Goal: Transaction & Acquisition: Purchase product/service

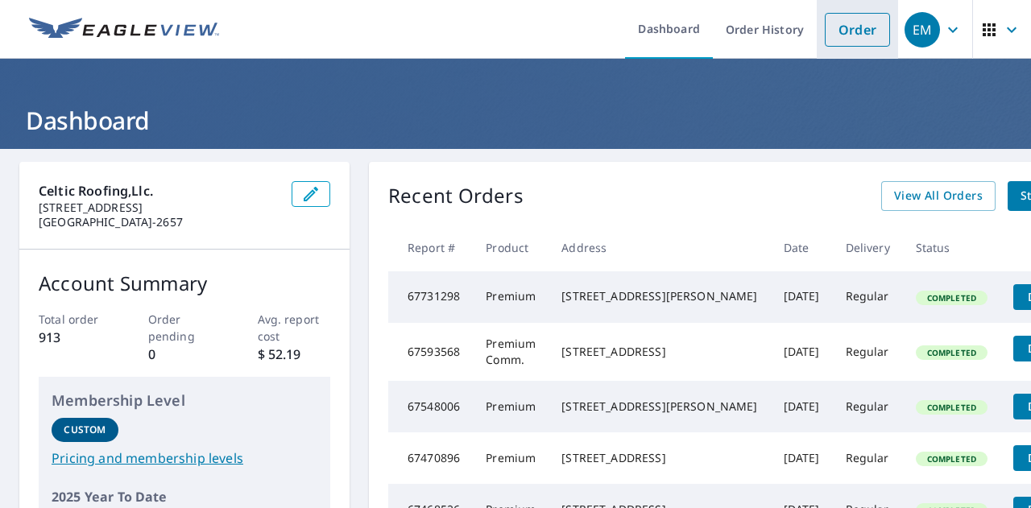
click at [848, 35] on link "Order" at bounding box center [857, 30] width 65 height 34
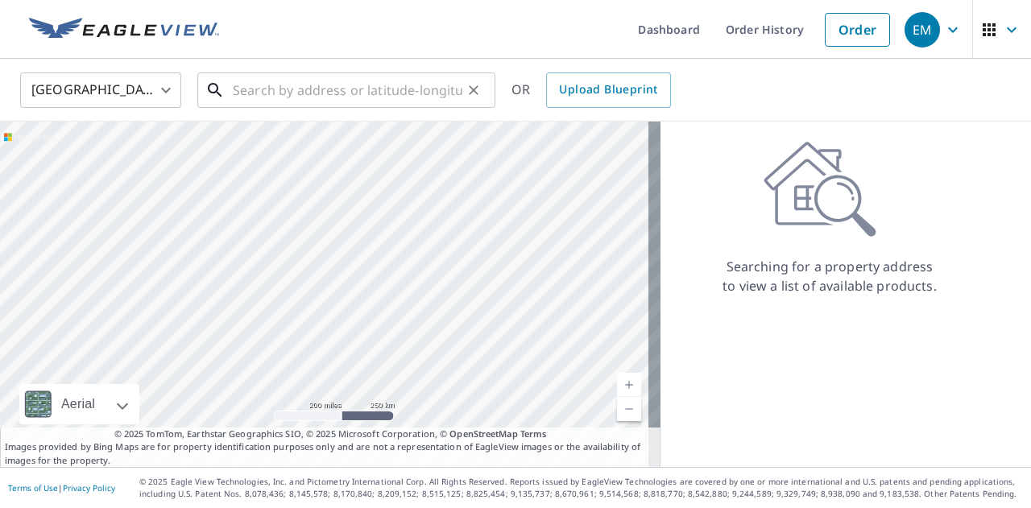
click at [412, 85] on input "text" at bounding box center [347, 90] width 229 height 45
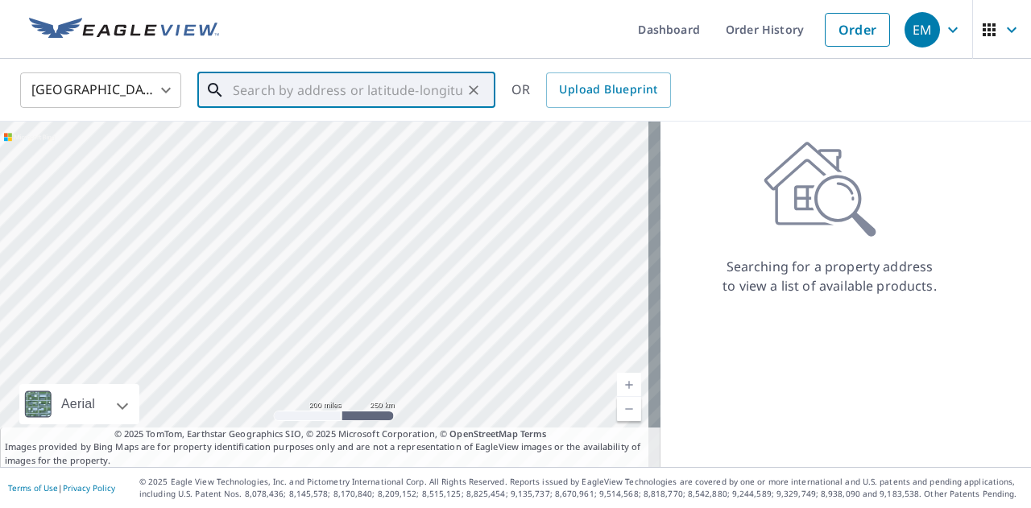
paste input "[STREET_ADDRESS]"
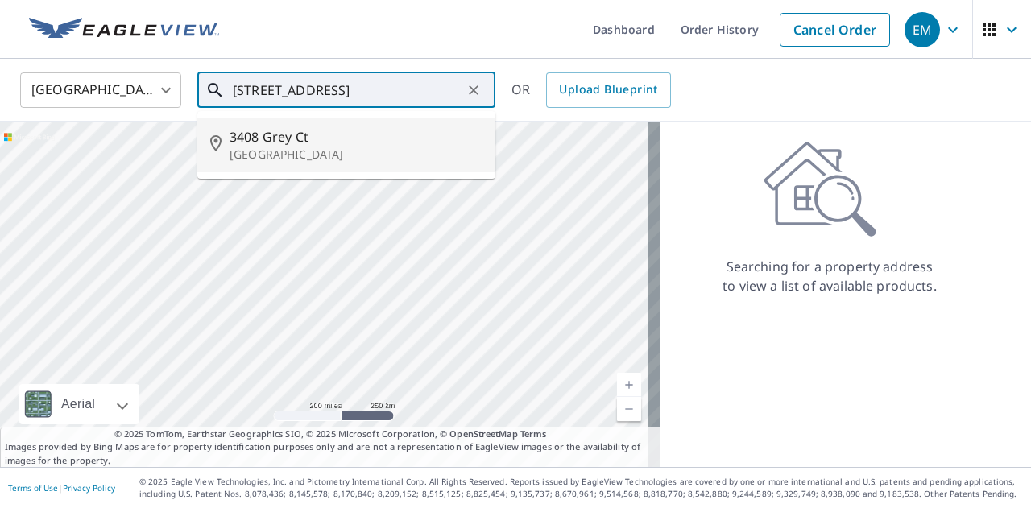
click at [272, 137] on span "3408 Grey Ct" at bounding box center [355, 136] width 253 height 19
type input "[STREET_ADDRESS]"
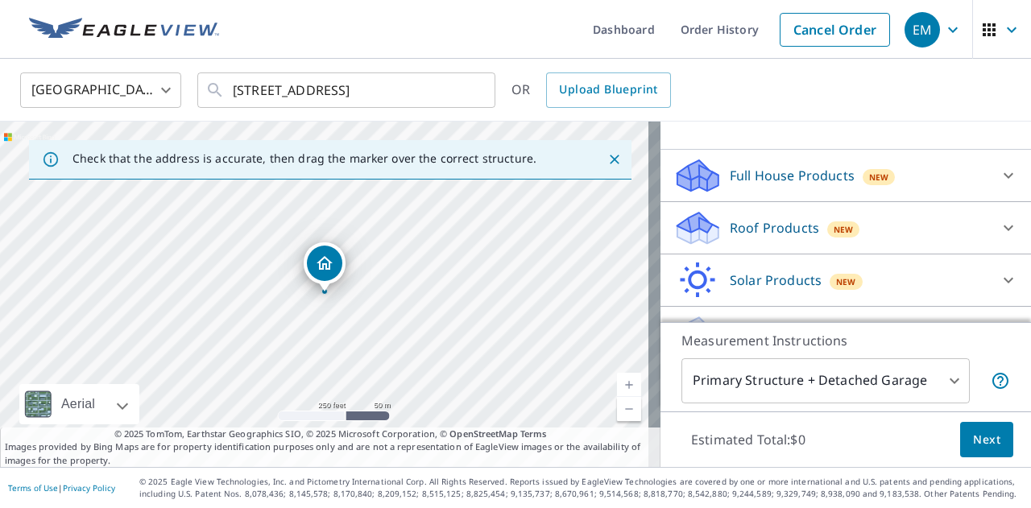
scroll to position [173, 0]
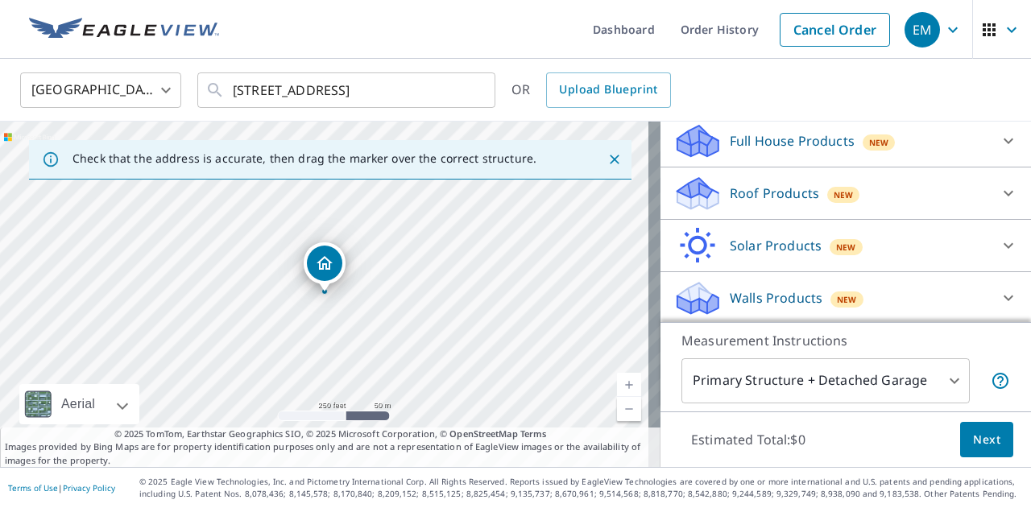
click at [694, 192] on icon at bounding box center [697, 188] width 41 height 20
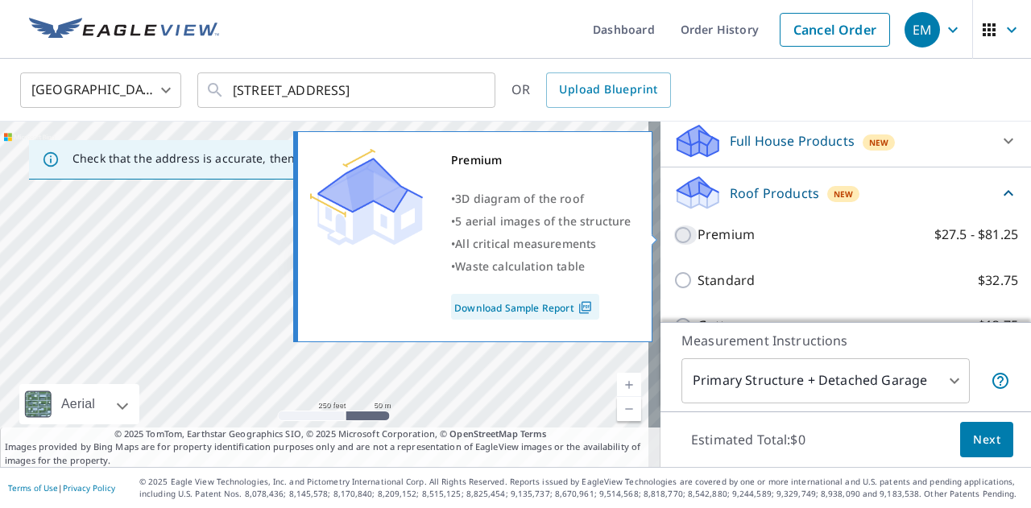
click at [673, 226] on input "Premium $27.5 - $81.25" at bounding box center [685, 234] width 24 height 19
checkbox input "true"
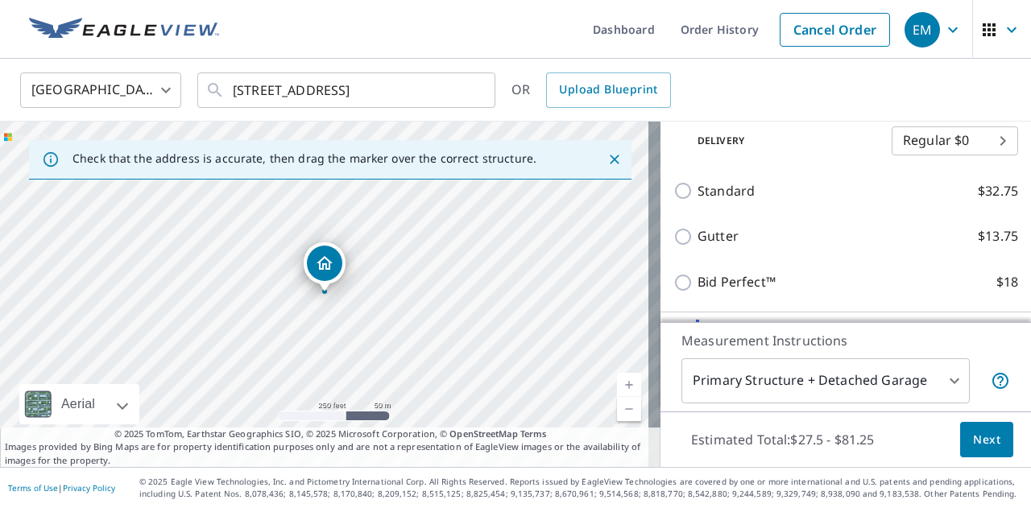
scroll to position [334, 0]
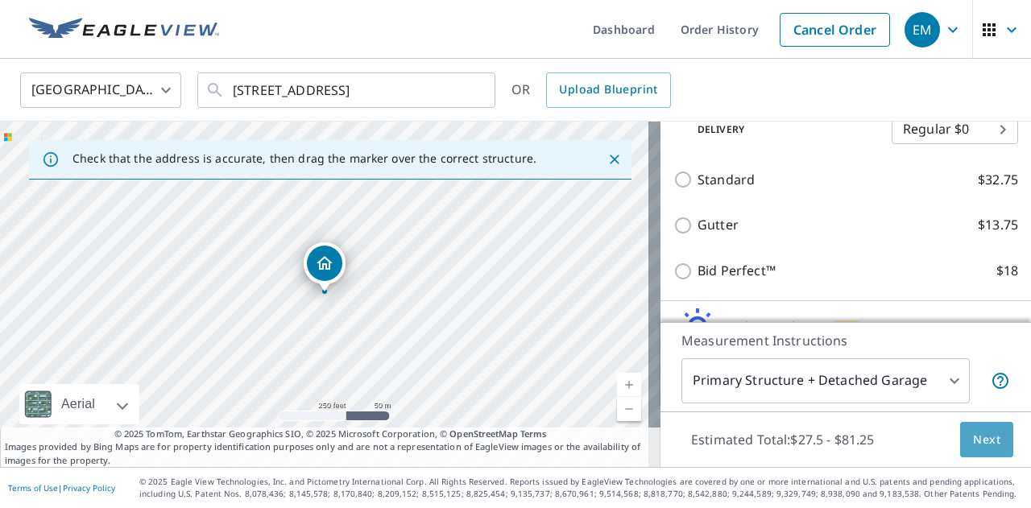
click at [973, 442] on span "Next" at bounding box center [986, 440] width 27 height 20
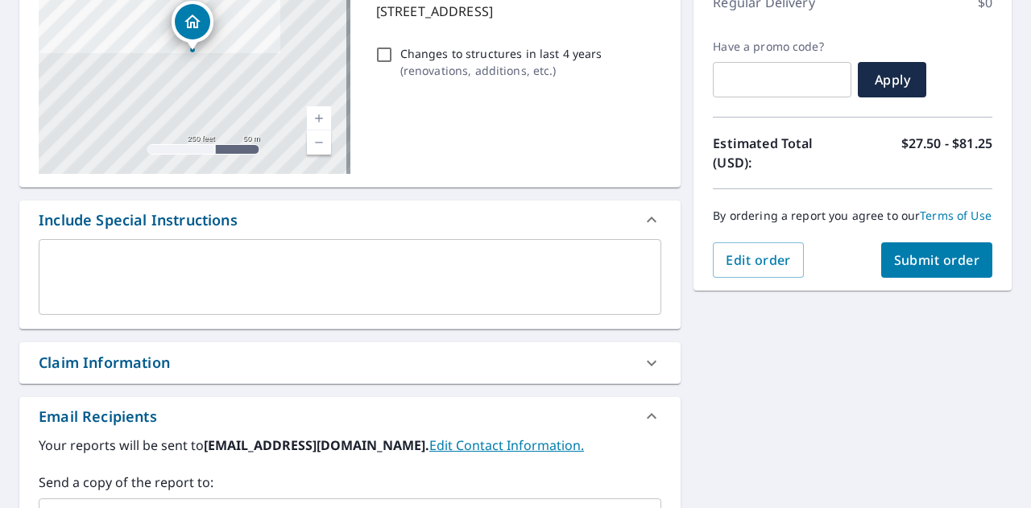
scroll to position [200, 0]
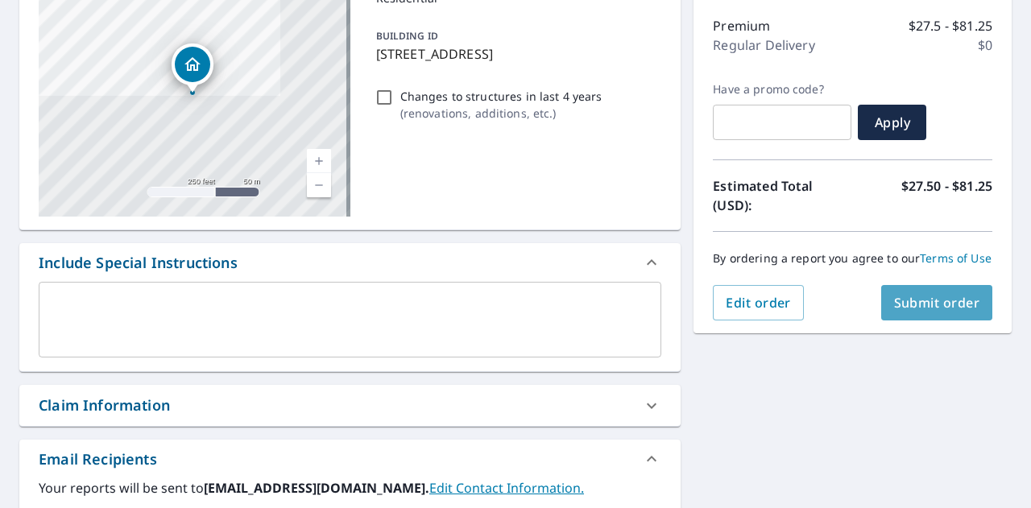
click at [949, 310] on span "Submit order" at bounding box center [937, 303] width 86 height 18
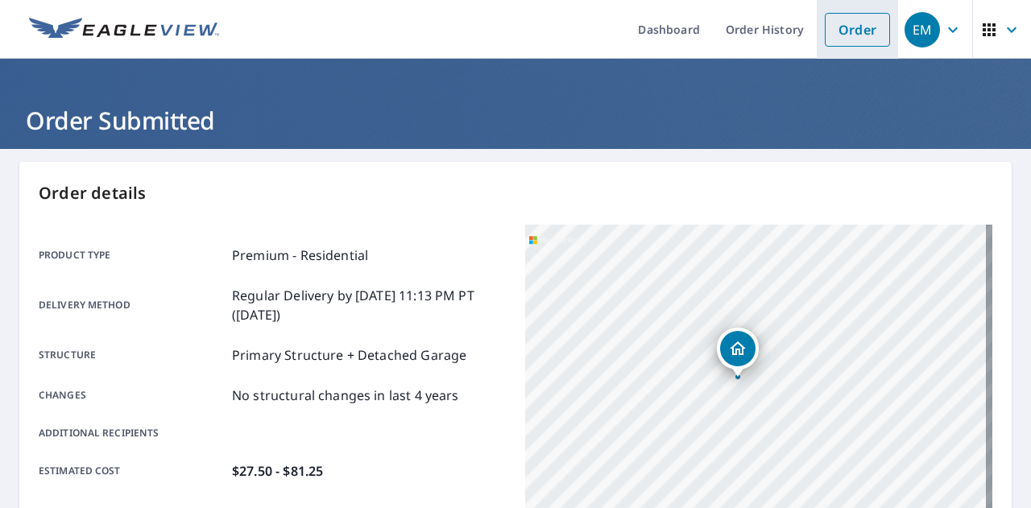
click at [853, 27] on link "Order" at bounding box center [857, 30] width 65 height 34
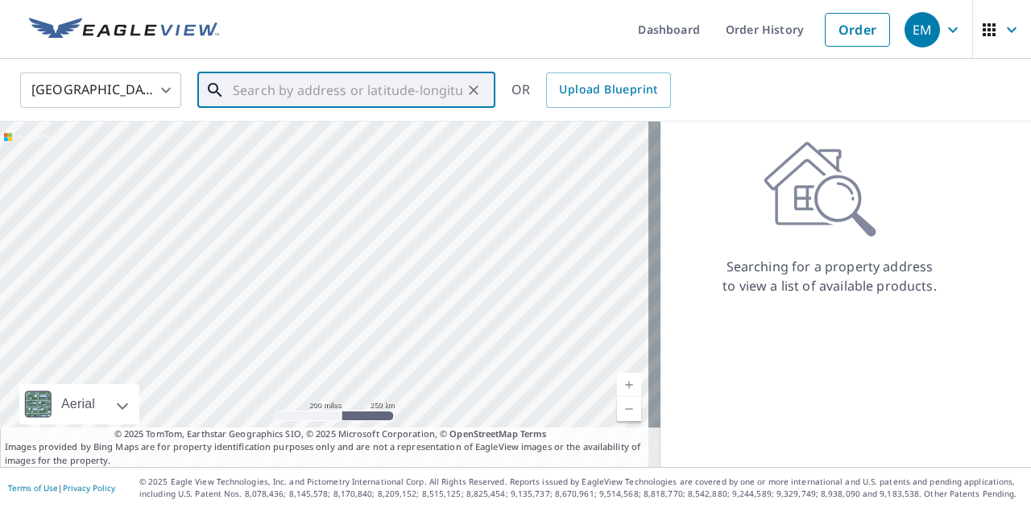
click at [285, 94] on input "text" at bounding box center [347, 90] width 229 height 45
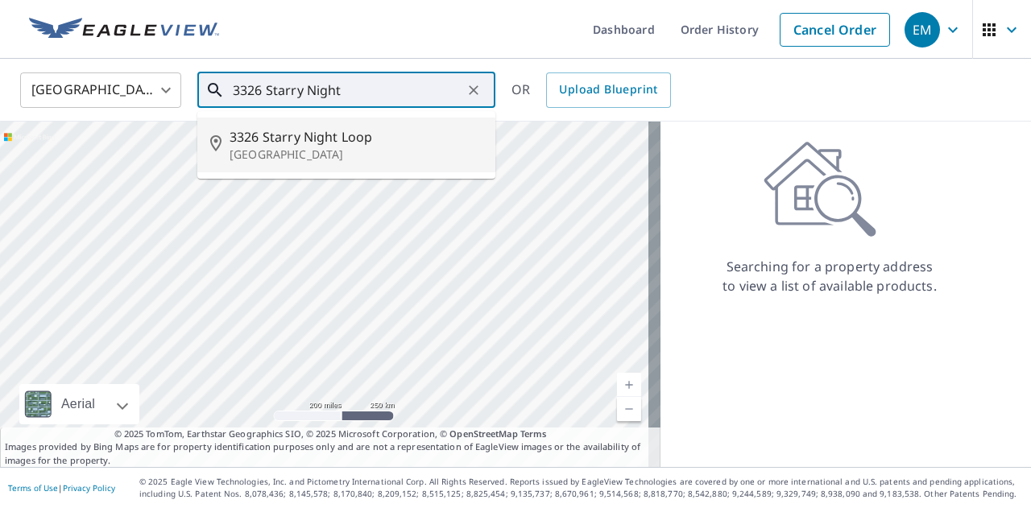
click at [308, 147] on p "[GEOGRAPHIC_DATA]" at bounding box center [355, 155] width 253 height 16
type input "[STREET_ADDRESS]"
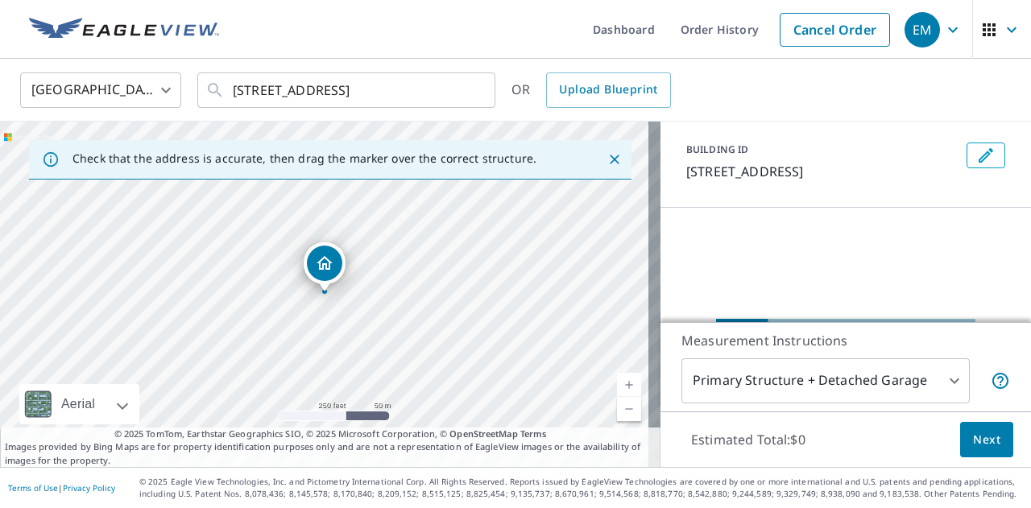
scroll to position [161, 0]
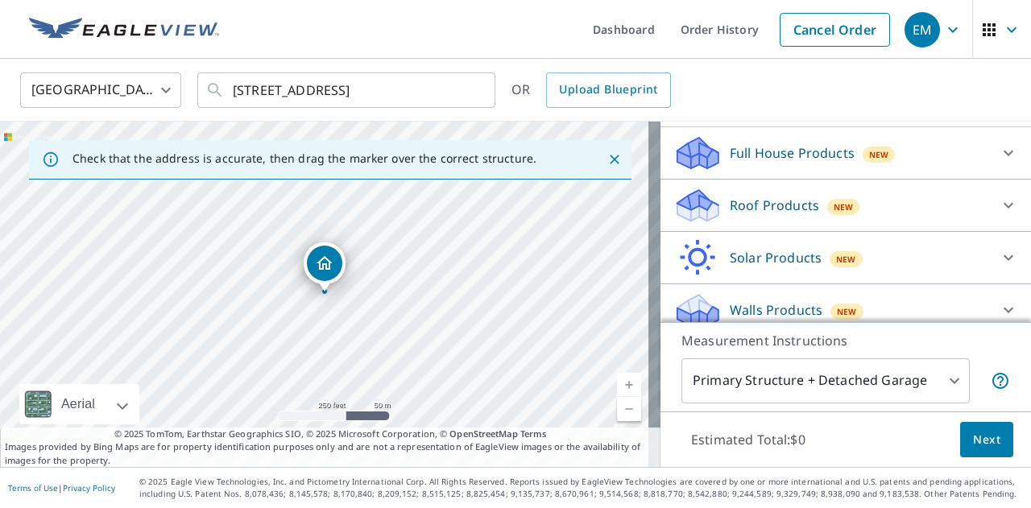
click at [698, 168] on icon at bounding box center [697, 158] width 41 height 19
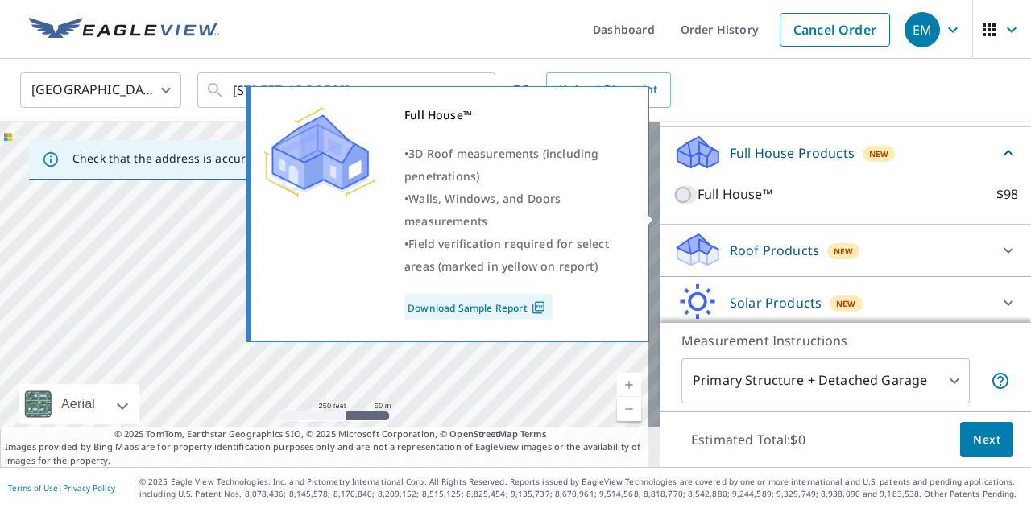
click at [673, 205] on input "Full House™ $98" at bounding box center [685, 194] width 24 height 19
checkbox input "true"
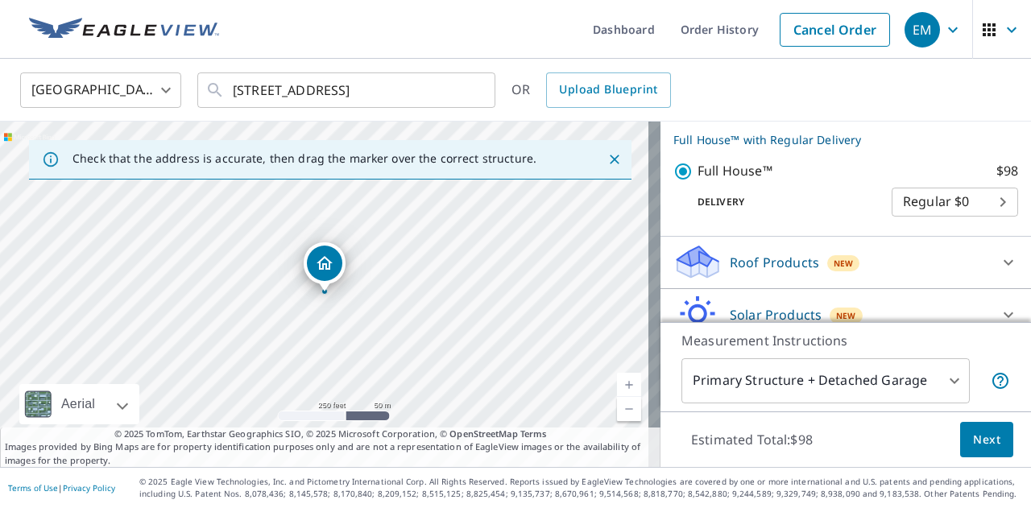
scroll to position [242, 0]
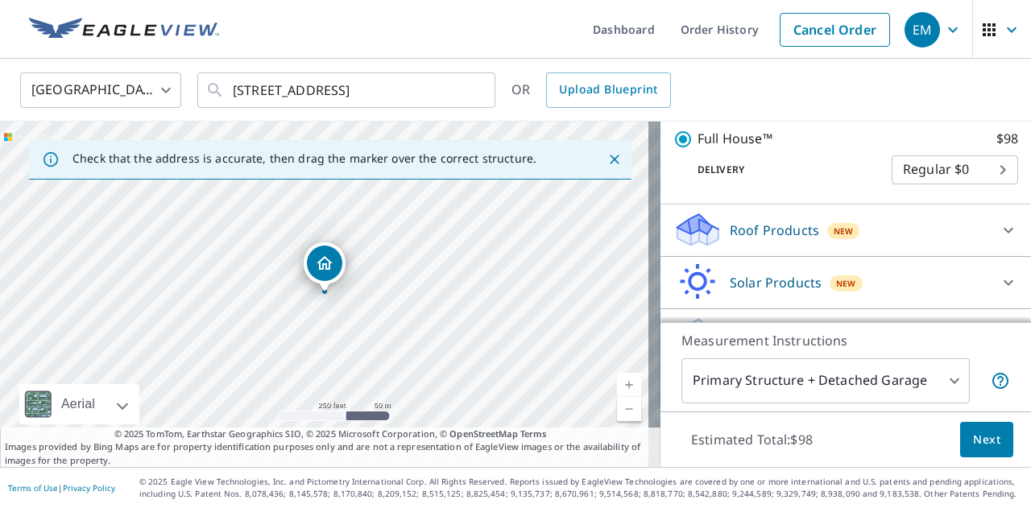
click at [975, 446] on span "Next" at bounding box center [986, 440] width 27 height 20
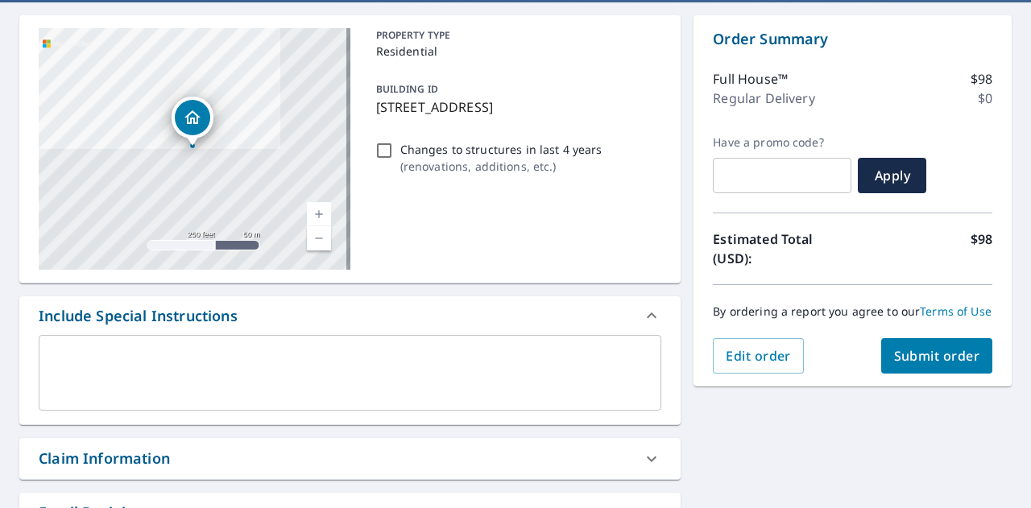
scroll to position [161, 0]
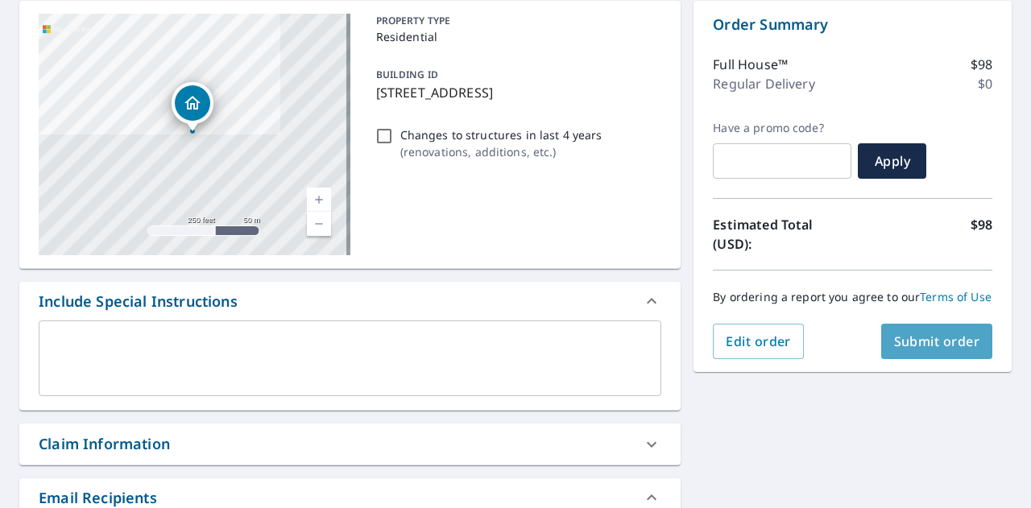
click at [946, 350] on span "Submit order" at bounding box center [937, 342] width 86 height 18
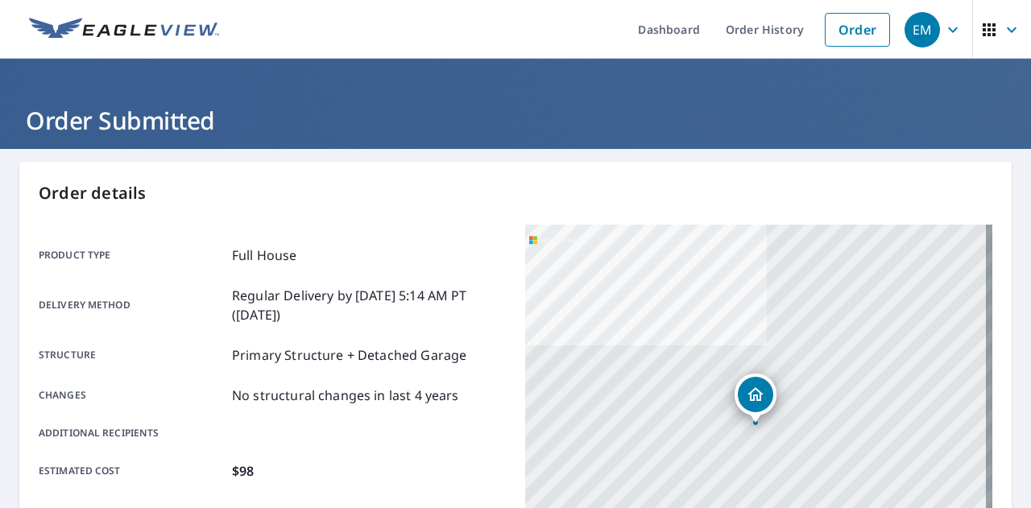
scroll to position [403, 0]
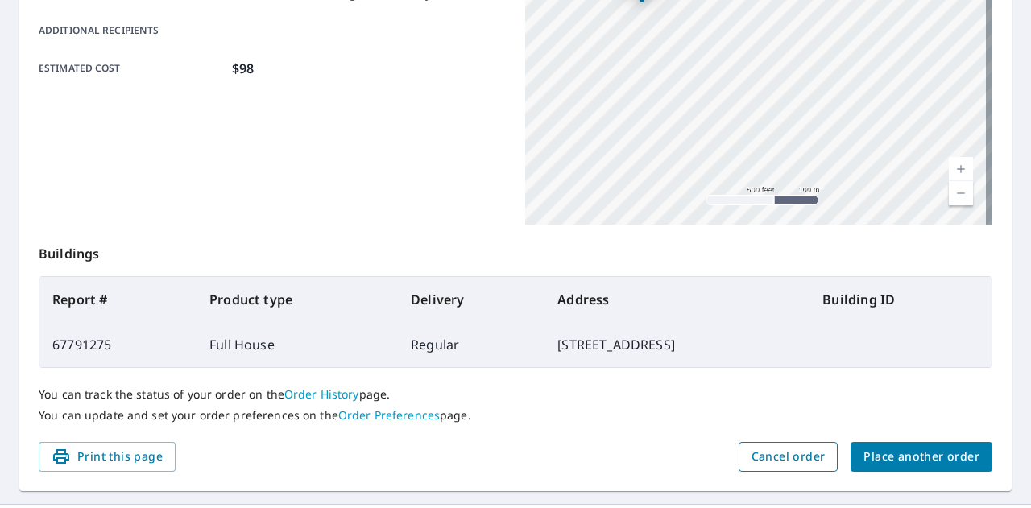
click at [755, 455] on span "Cancel order" at bounding box center [788, 457] width 74 height 20
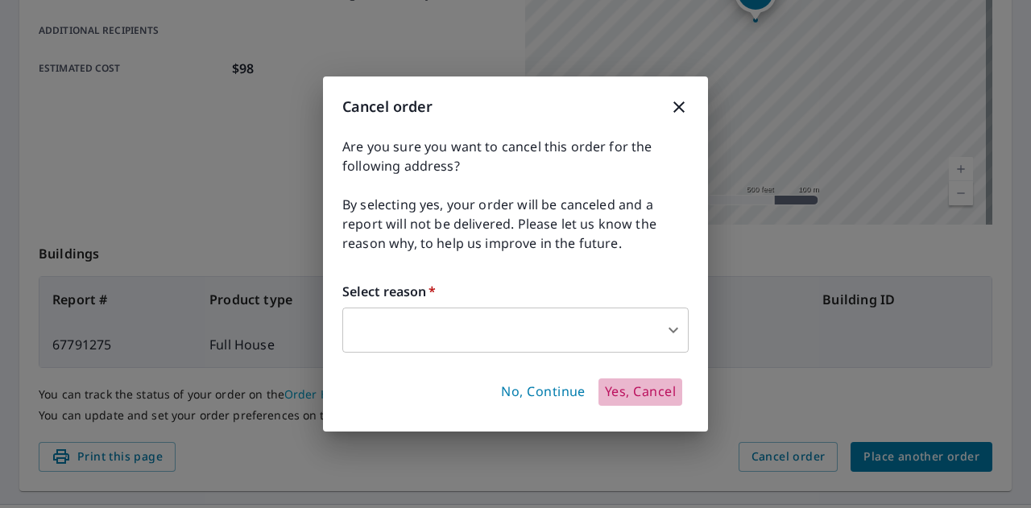
click at [639, 393] on span "Yes, Cancel" at bounding box center [640, 392] width 71 height 18
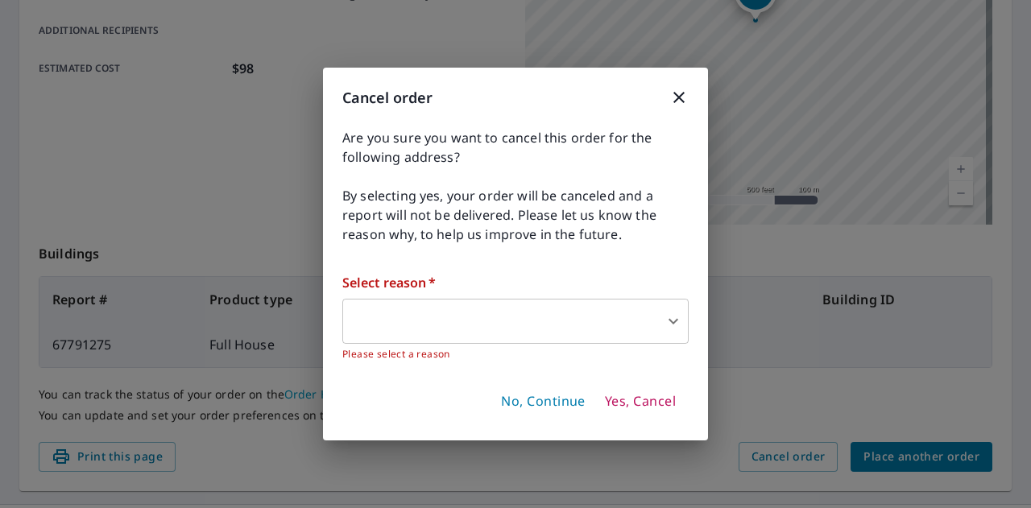
click at [420, 323] on body "EM EM Dashboard Order History Order EM Order Submitted Order details Product ty…" at bounding box center [515, 254] width 1031 height 508
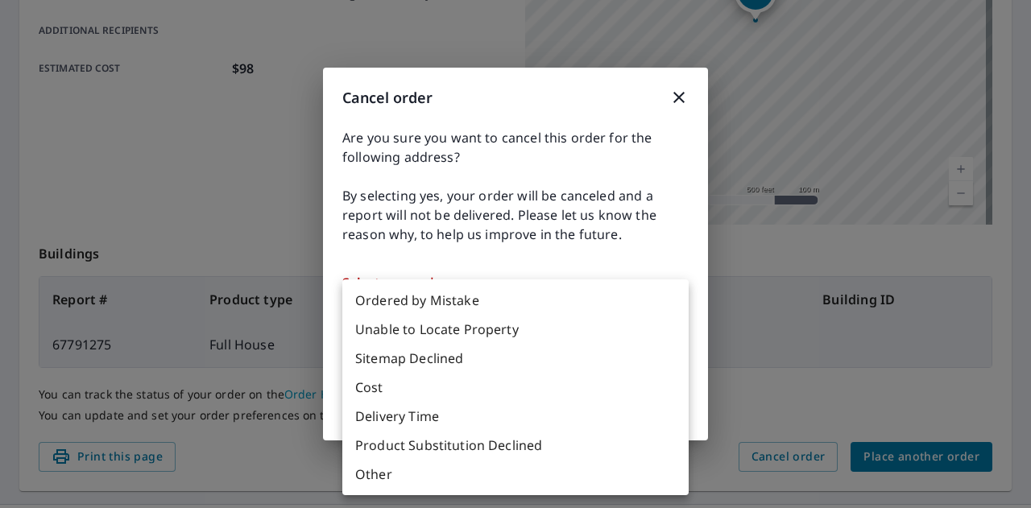
click at [407, 331] on li "Unable to Locate Property" at bounding box center [515, 329] width 346 height 29
type input "31"
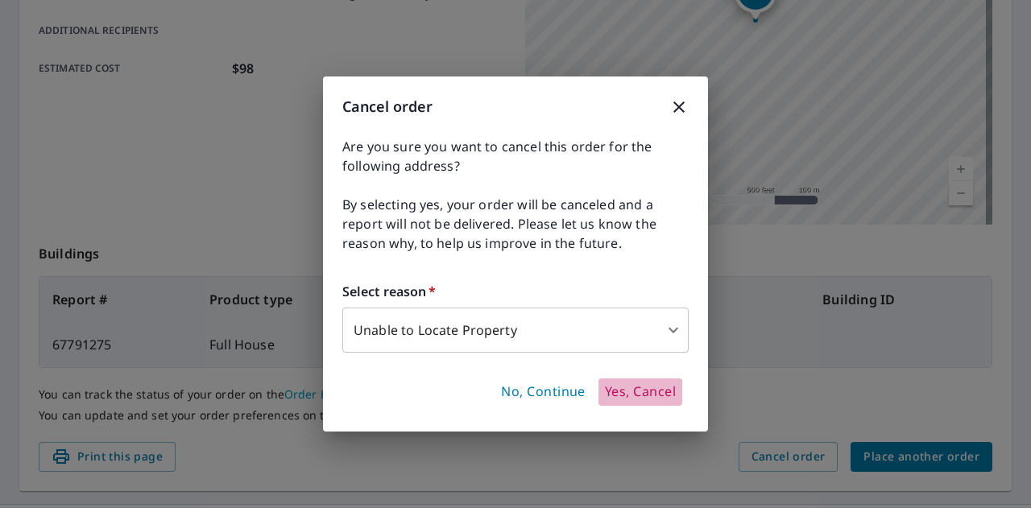
click at [646, 397] on span "Yes, Cancel" at bounding box center [640, 392] width 71 height 18
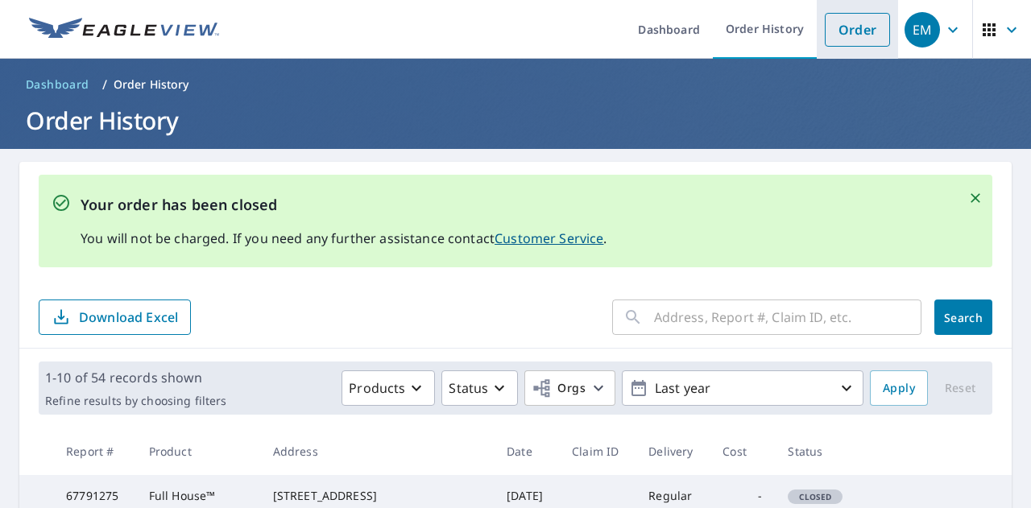
click at [858, 25] on link "Order" at bounding box center [857, 30] width 65 height 34
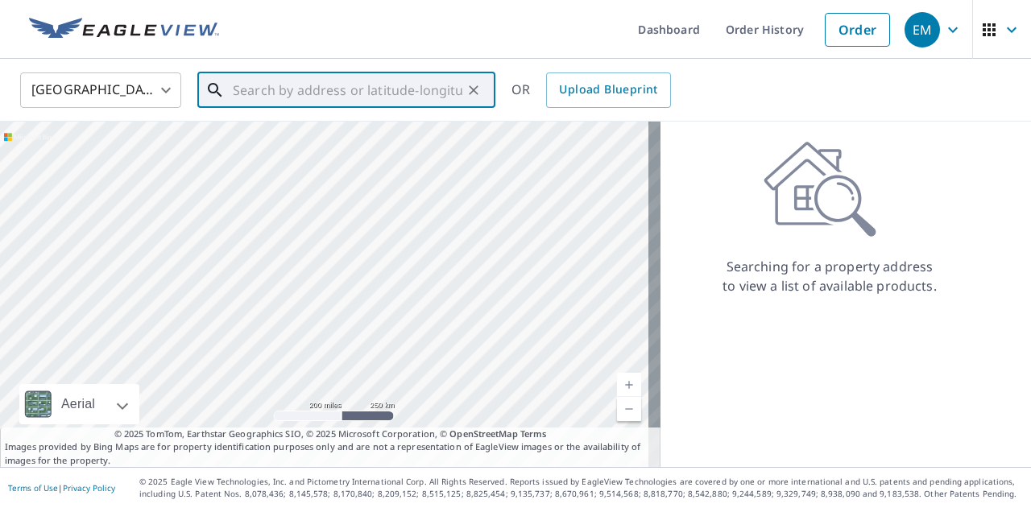
click at [250, 93] on input "text" at bounding box center [347, 90] width 229 height 45
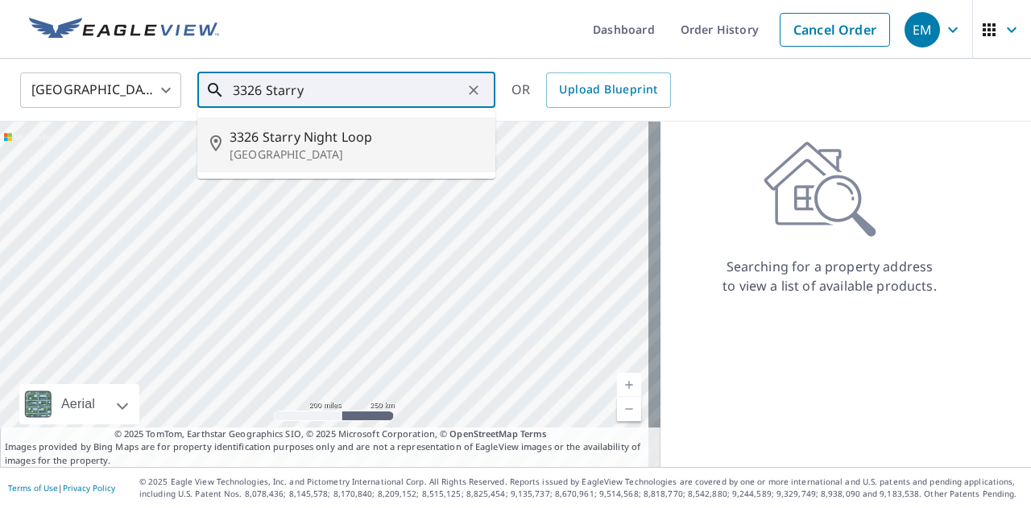
click at [274, 138] on span "3326 Starry Night Loop" at bounding box center [355, 136] width 253 height 19
type input "[STREET_ADDRESS]"
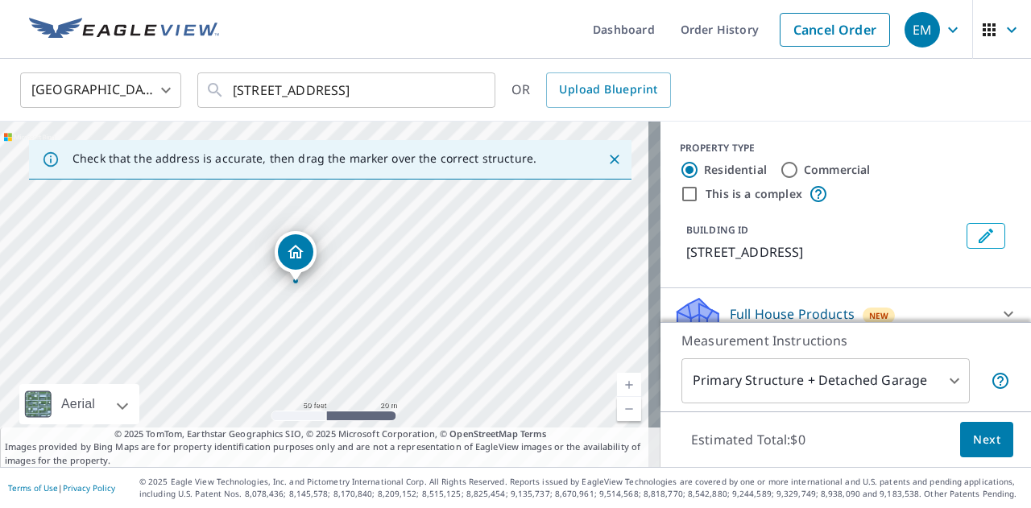
scroll to position [81, 0]
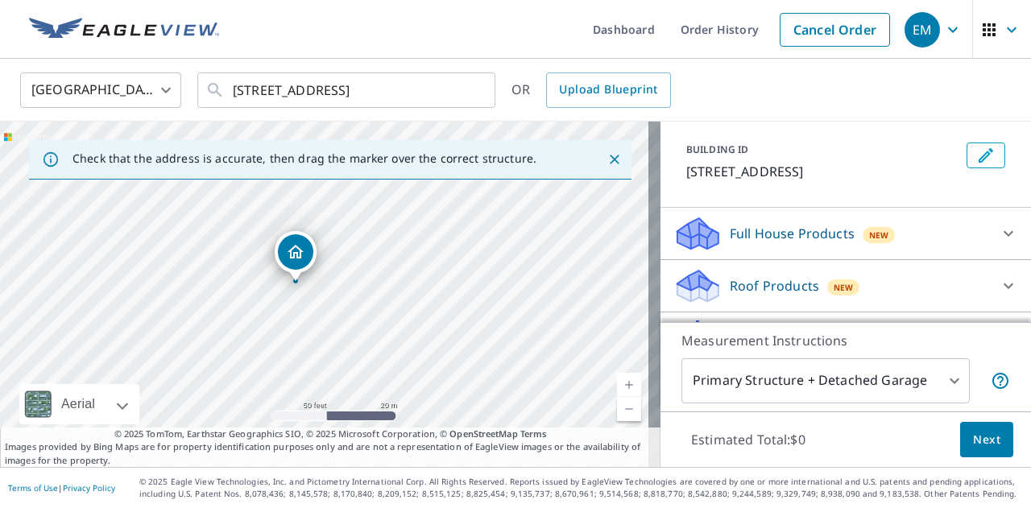
click at [717, 250] on div "Full House Products New" at bounding box center [831, 234] width 316 height 38
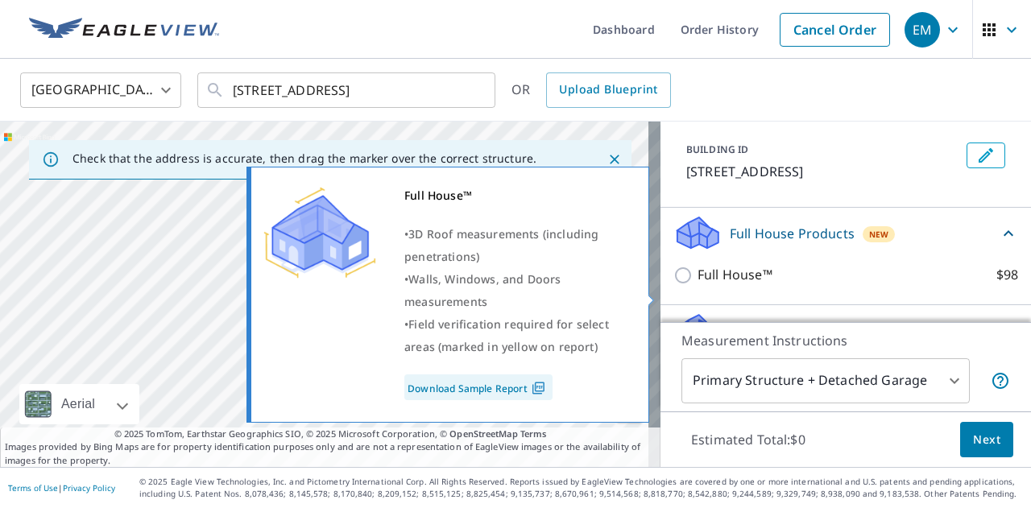
click at [673, 285] on input "Full House™ $98" at bounding box center [685, 275] width 24 height 19
checkbox input "true"
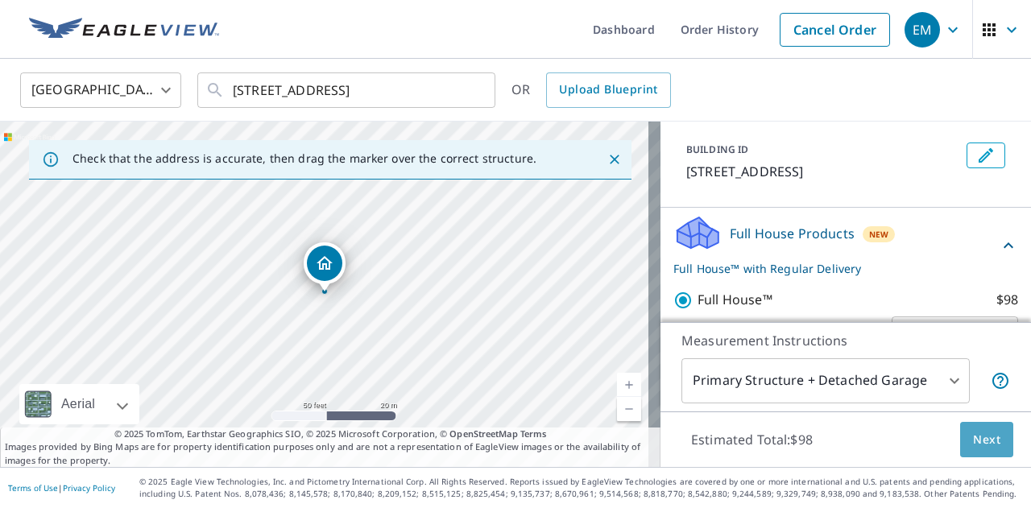
click at [978, 442] on span "Next" at bounding box center [986, 440] width 27 height 20
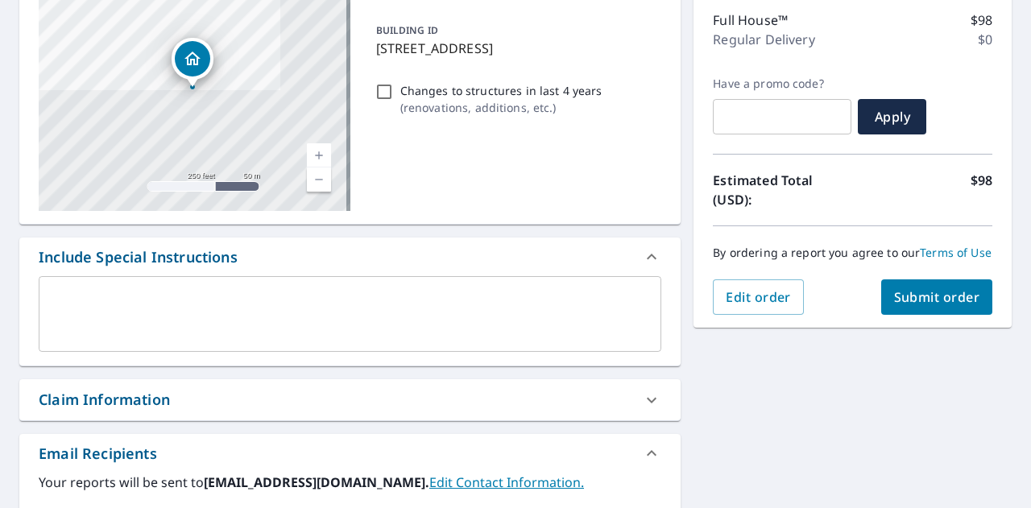
scroll to position [242, 0]
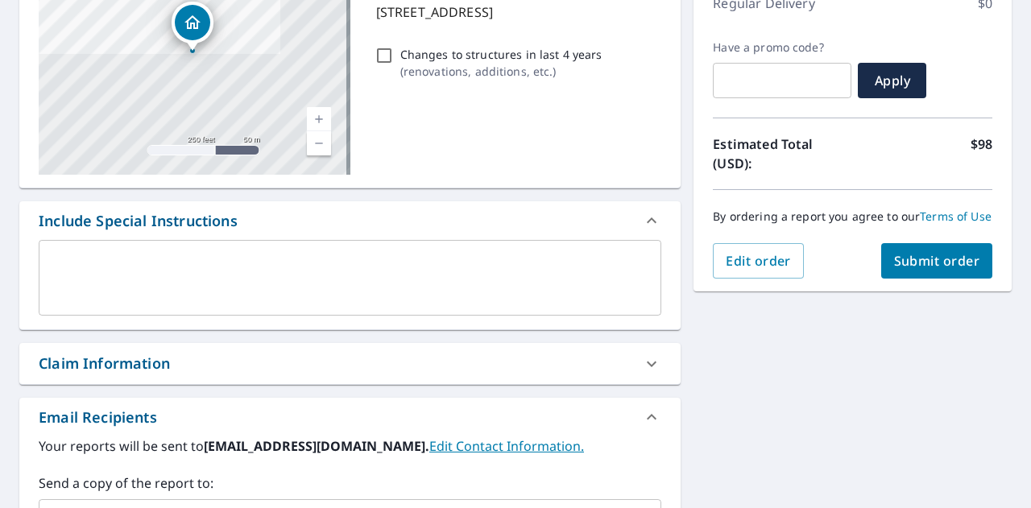
click at [931, 270] on span "Submit order" at bounding box center [937, 261] width 86 height 18
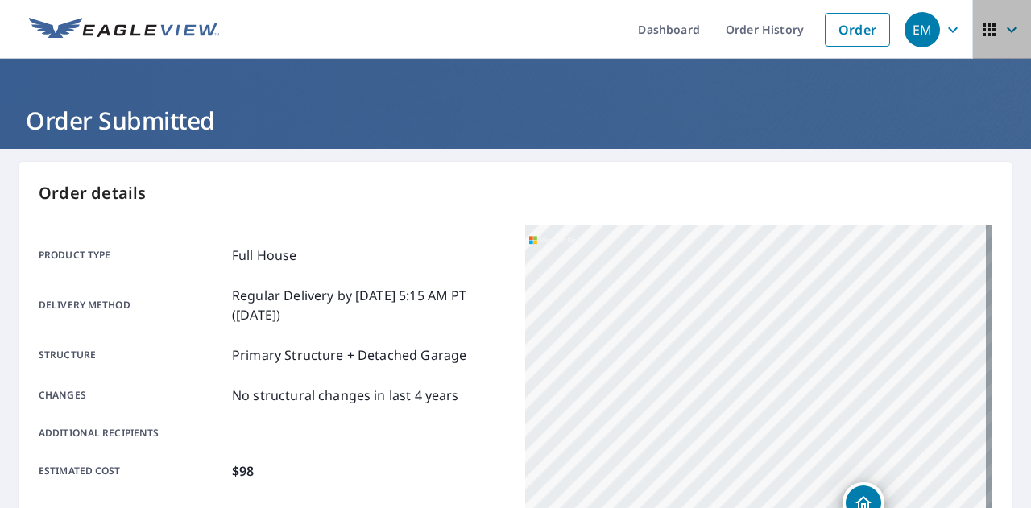
click at [1007, 22] on icon "button" at bounding box center [1011, 29] width 19 height 19
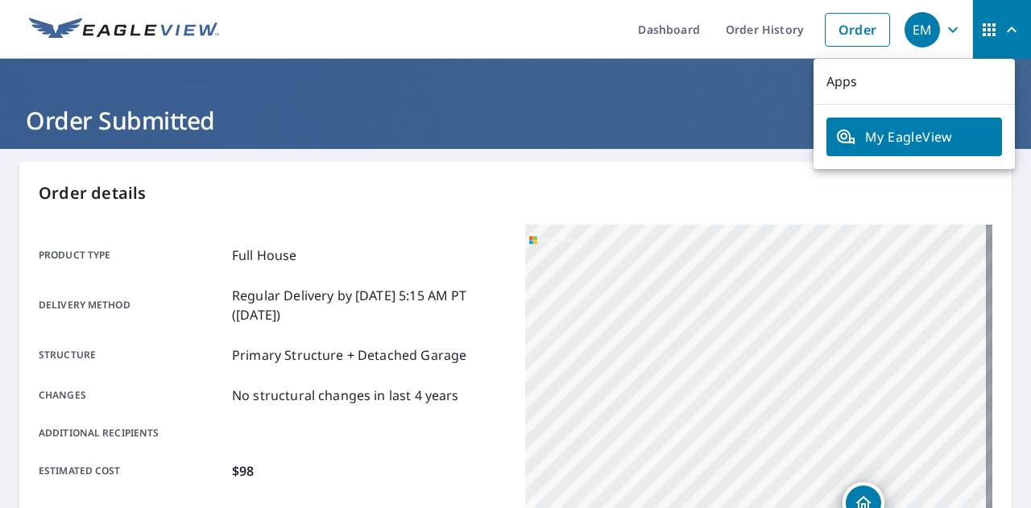
click at [910, 34] on div "EM" at bounding box center [921, 29] width 35 height 35
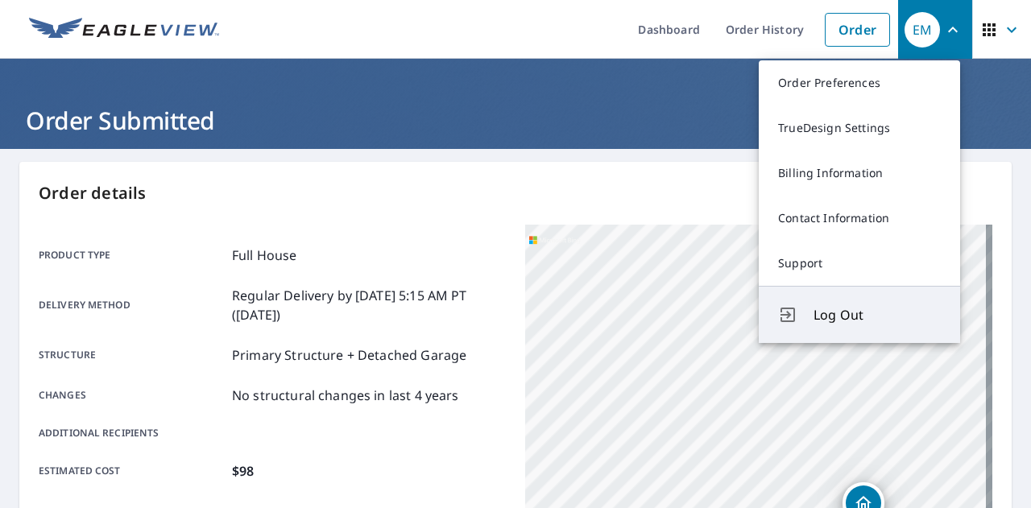
click at [837, 313] on span "Log Out" at bounding box center [876, 314] width 127 height 19
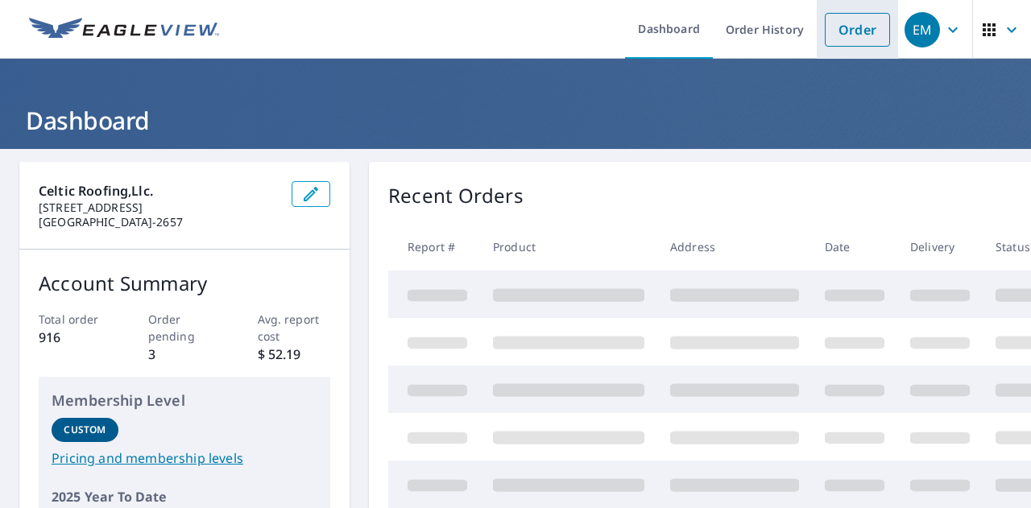
click at [847, 32] on link "Order" at bounding box center [857, 30] width 65 height 34
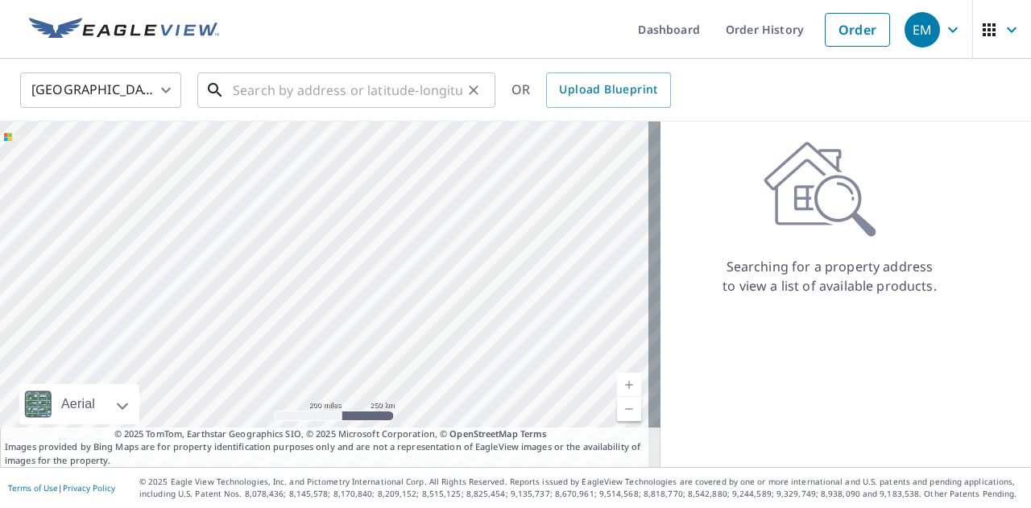
click at [275, 93] on input "text" at bounding box center [347, 90] width 229 height 45
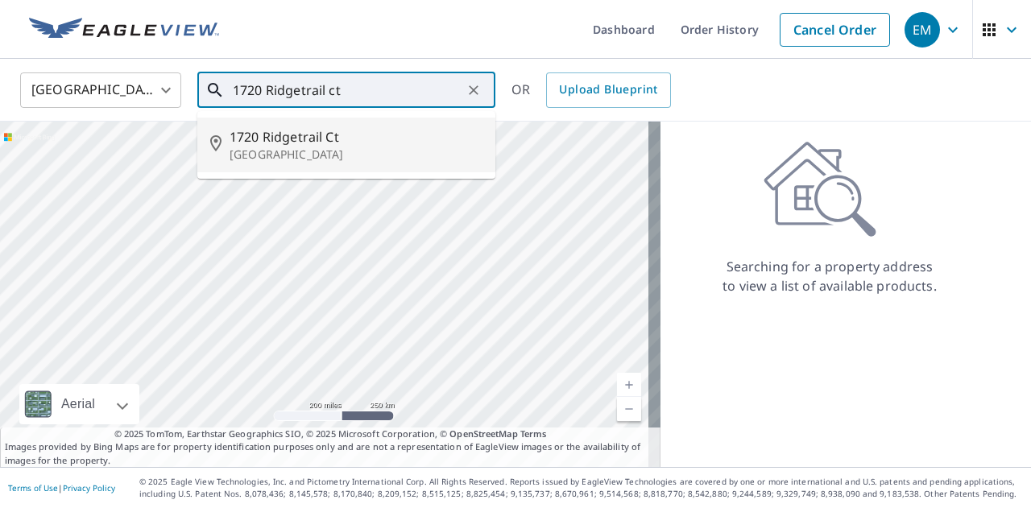
click at [282, 144] on span "1720 Ridgetrail Ct" at bounding box center [355, 136] width 253 height 19
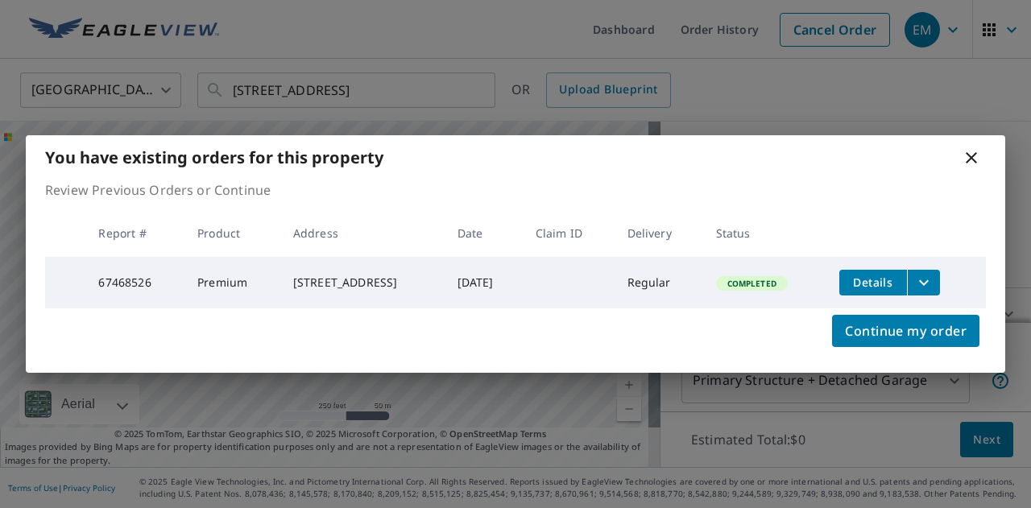
click at [973, 154] on icon at bounding box center [970, 157] width 11 height 11
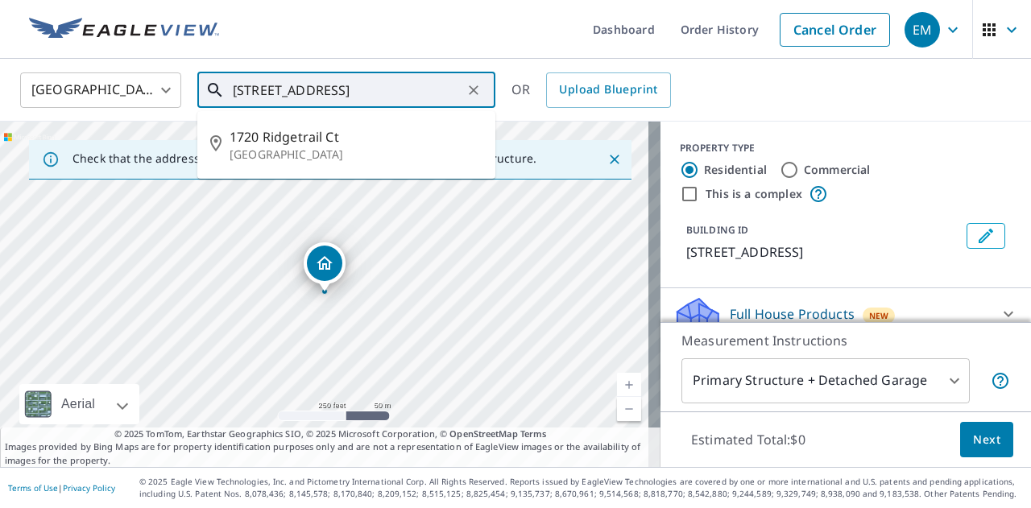
drag, startPoint x: 261, startPoint y: 88, endPoint x: 231, endPoint y: 91, distance: 30.0
click at [231, 91] on div "1720 Ridgetrail Ct Castle Rock, CO 80104 ​" at bounding box center [346, 89] width 298 height 35
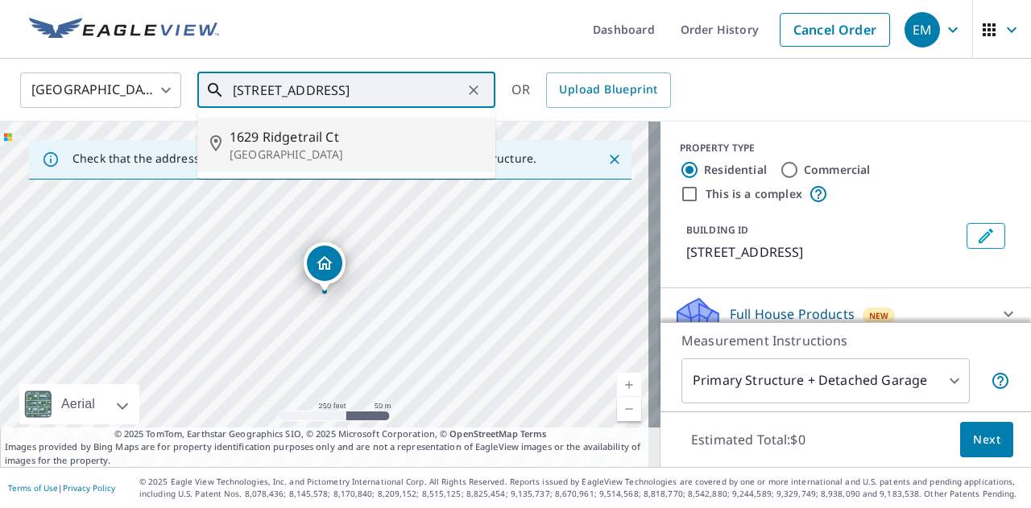
click at [290, 143] on span "1629 Ridgetrail Ct" at bounding box center [355, 136] width 253 height 19
type input "1629 Ridgetrail Ct Castle Rock, CO 80104"
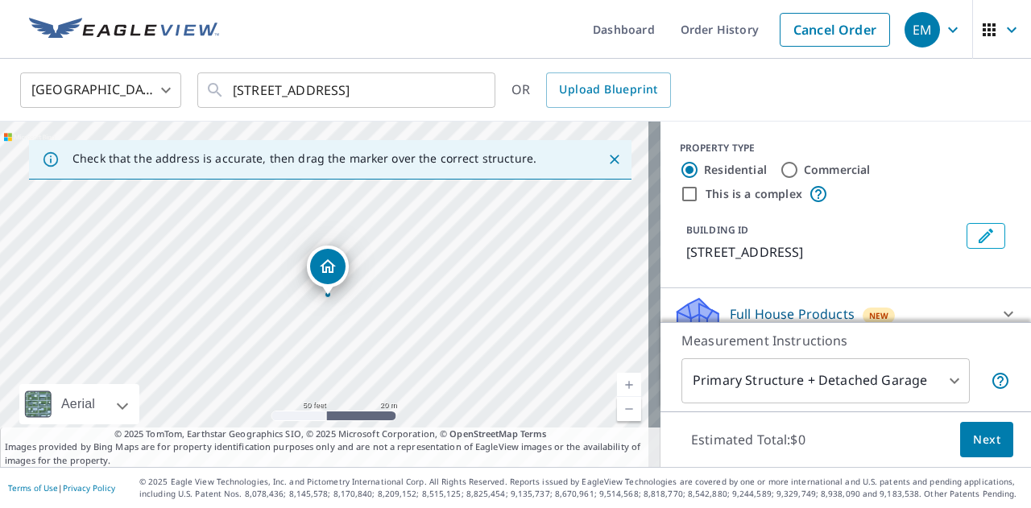
scroll to position [81, 0]
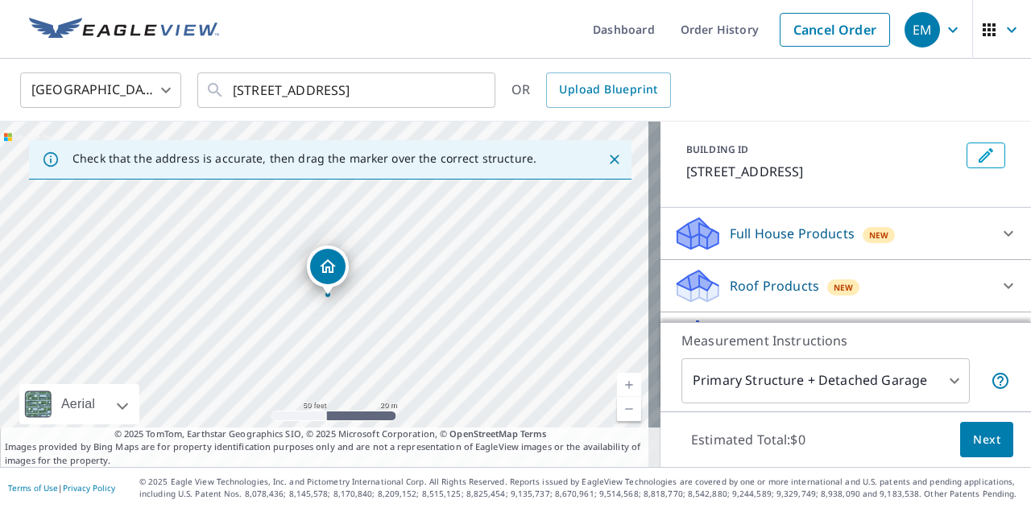
click at [716, 281] on div "Roof Products New" at bounding box center [831, 286] width 316 height 38
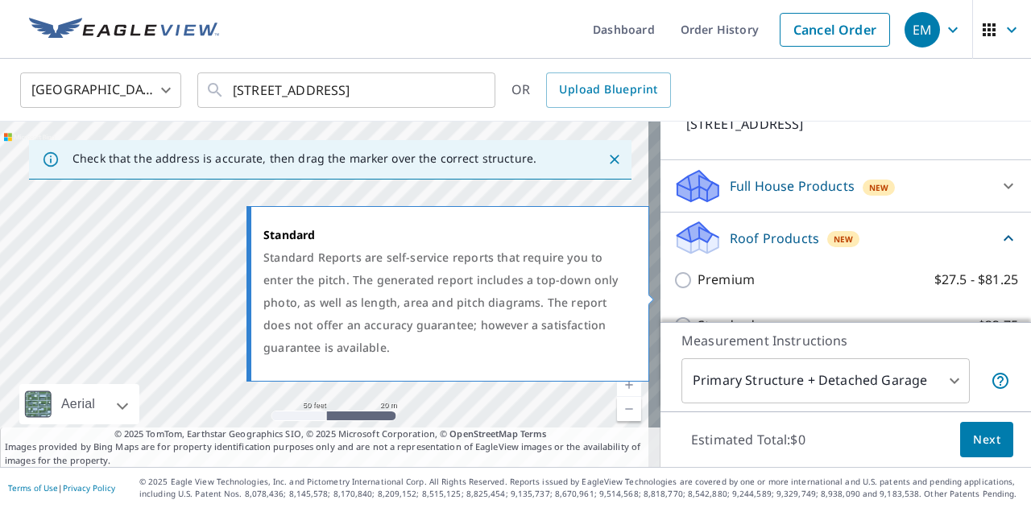
scroll to position [161, 0]
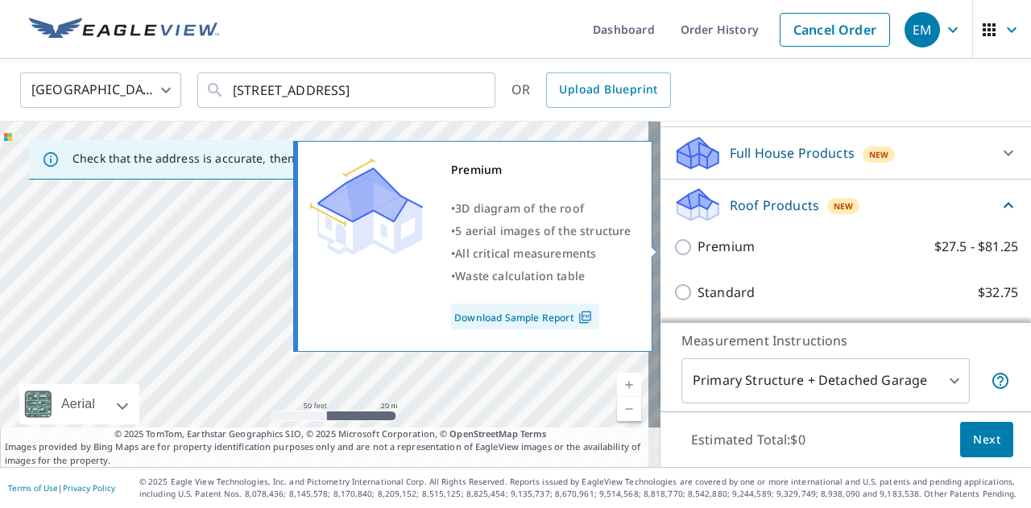
click at [673, 240] on input "Premium $27.5 - $81.25" at bounding box center [685, 247] width 24 height 19
checkbox input "true"
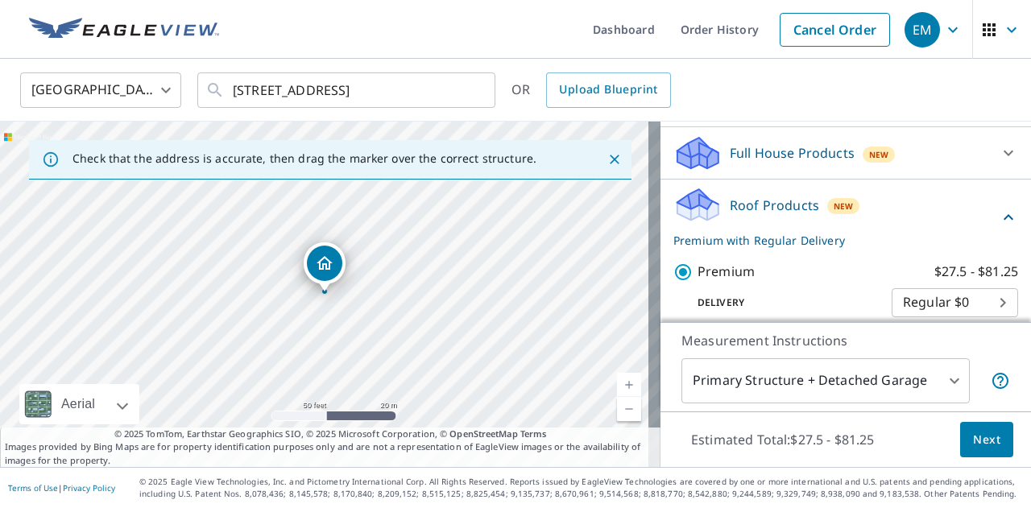
click at [973, 444] on span "Next" at bounding box center [986, 440] width 27 height 20
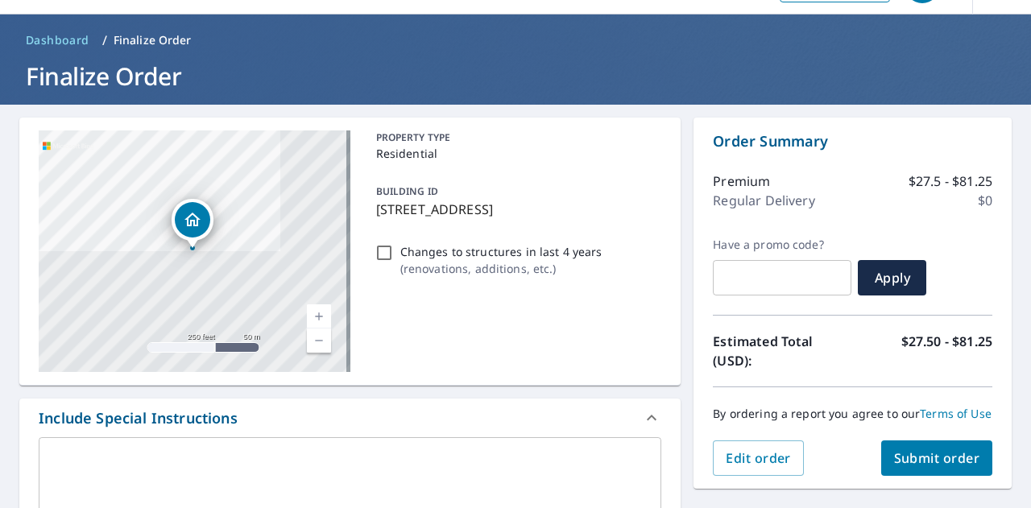
scroll to position [81, 0]
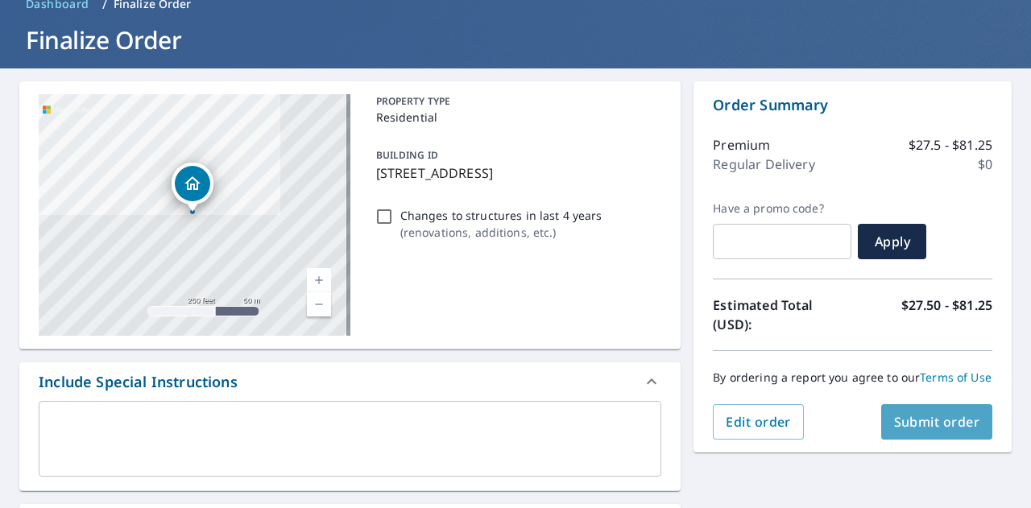
click at [946, 431] on span "Submit order" at bounding box center [937, 422] width 86 height 18
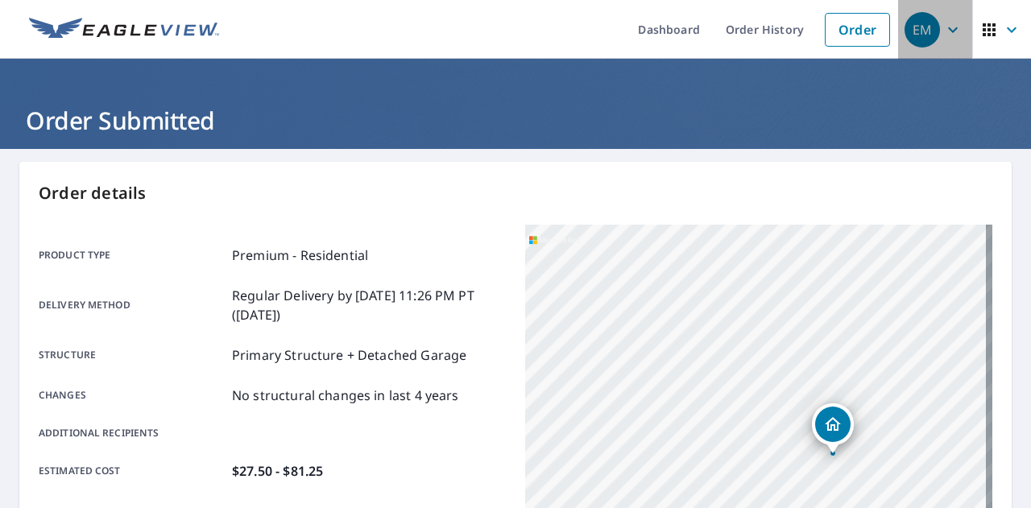
click at [943, 27] on icon "button" at bounding box center [952, 29] width 19 height 19
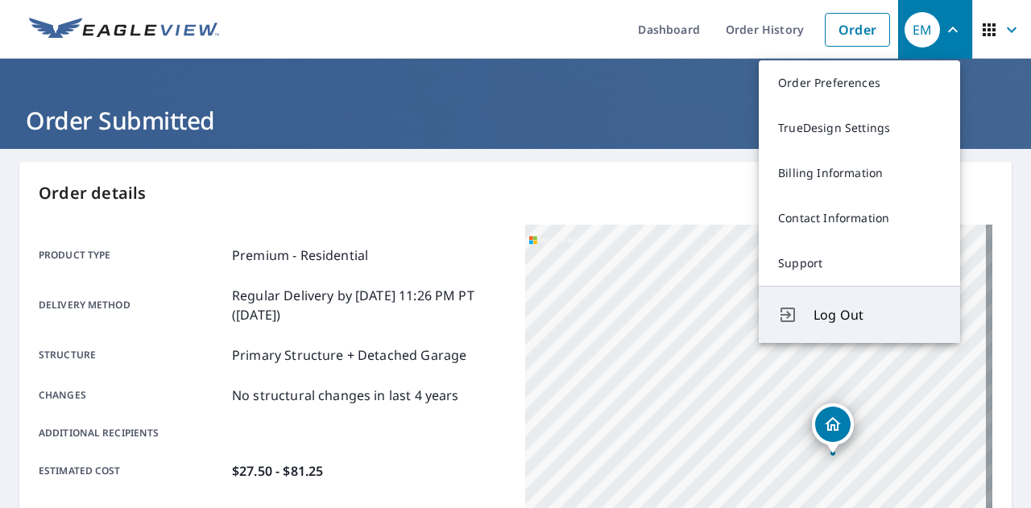
click at [854, 320] on span "Log Out" at bounding box center [876, 314] width 127 height 19
